Goal: Check status: Check status

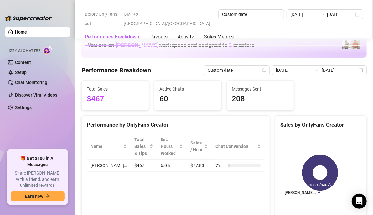
scroll to position [848, 0]
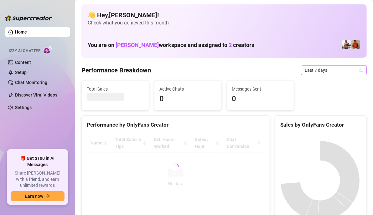
click at [360, 71] on icon "calendar" at bounding box center [361, 69] width 3 height 3
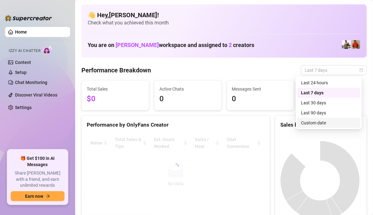
click at [307, 123] on div "Custom date" at bounding box center [329, 122] width 56 height 7
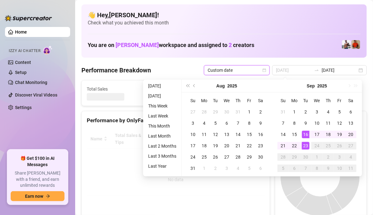
click at [307, 146] on div "23" at bounding box center [306, 146] width 8 height 8
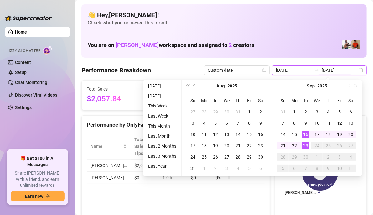
type input "[DATE]"
click at [306, 145] on div "23" at bounding box center [306, 146] width 8 height 8
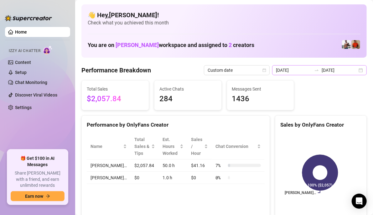
click at [356, 71] on div "2025-09-16 2025-09-23" at bounding box center [319, 70] width 95 height 10
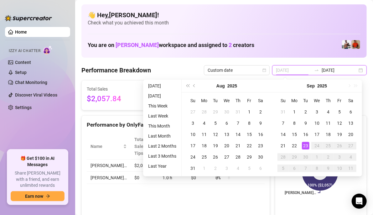
type input "[DATE]"
click at [307, 146] on div "23" at bounding box center [306, 146] width 8 height 8
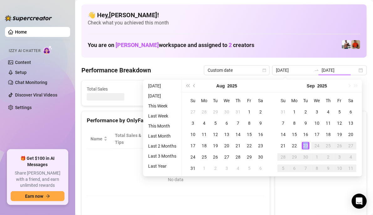
type input "[DATE]"
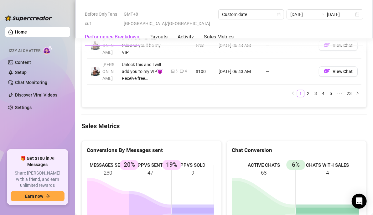
scroll to position [909, 0]
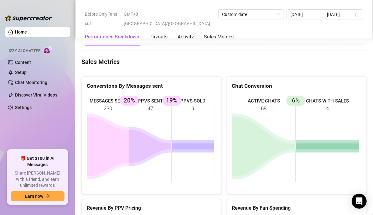
click at [228, 57] on Metrics "Sales Metrics" at bounding box center [224, 61] width 286 height 9
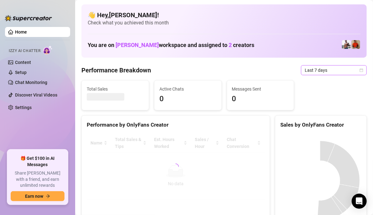
click at [360, 68] on icon "calendar" at bounding box center [362, 70] width 4 height 4
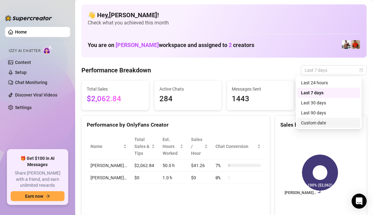
click at [325, 122] on div "Custom date" at bounding box center [329, 122] width 56 height 7
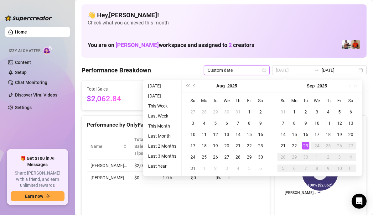
type input "[DATE]"
click at [307, 144] on div "23" at bounding box center [306, 146] width 8 height 8
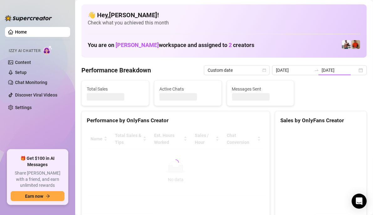
type input "[DATE]"
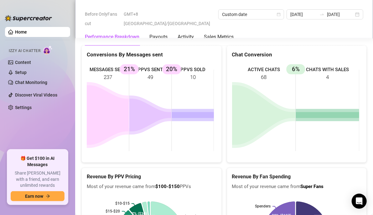
scroll to position [909, 0]
